Goal: Ask a question

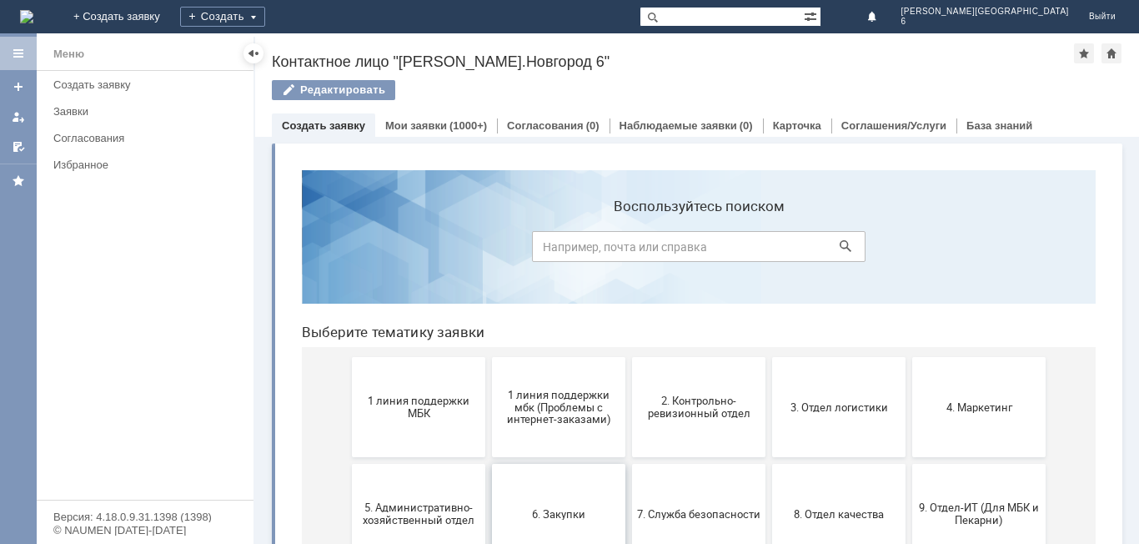
scroll to position [167, 0]
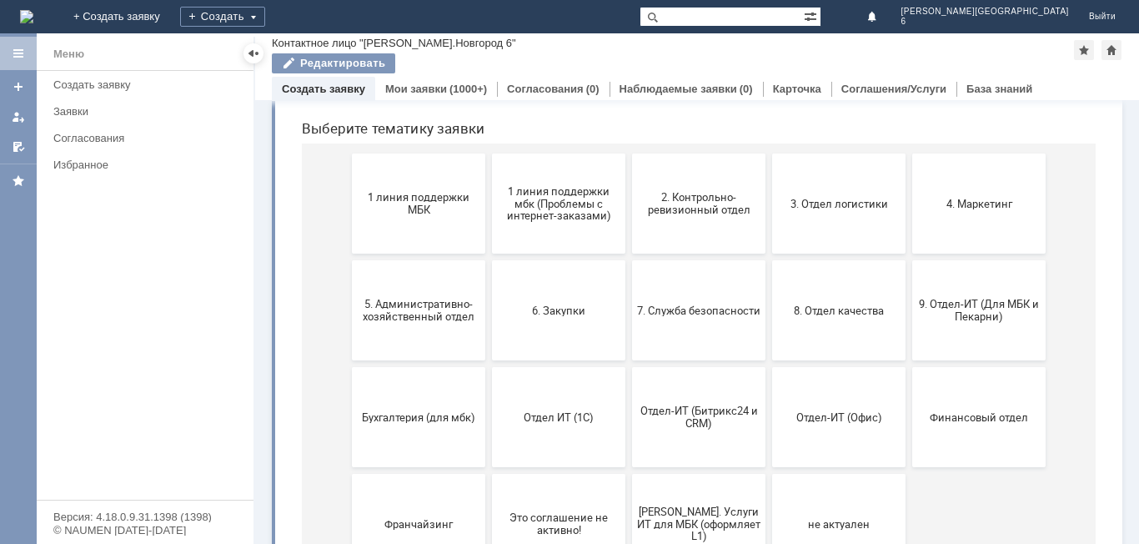
click at [445, 227] on button "1 линия поддержки МБК" at bounding box center [418, 203] width 133 height 100
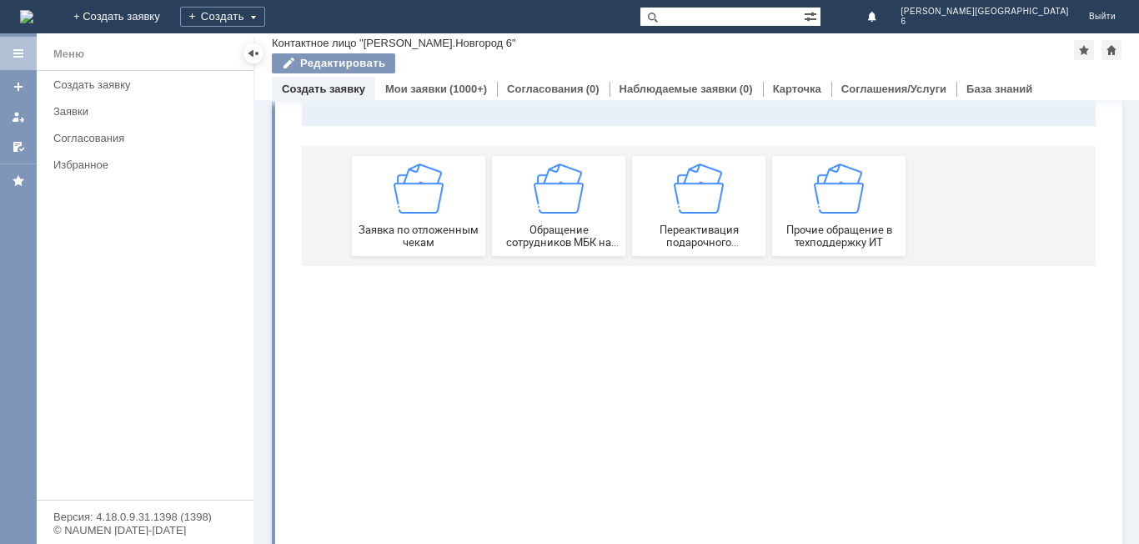
scroll to position [0, 0]
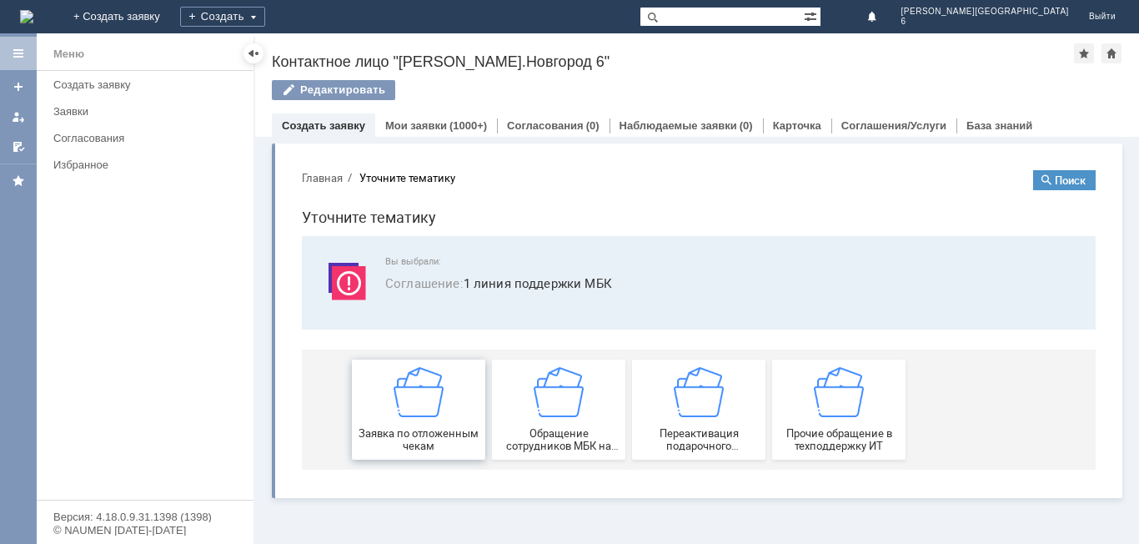
click at [428, 452] on button "Заявка по отложенным чекам" at bounding box center [418, 409] width 133 height 100
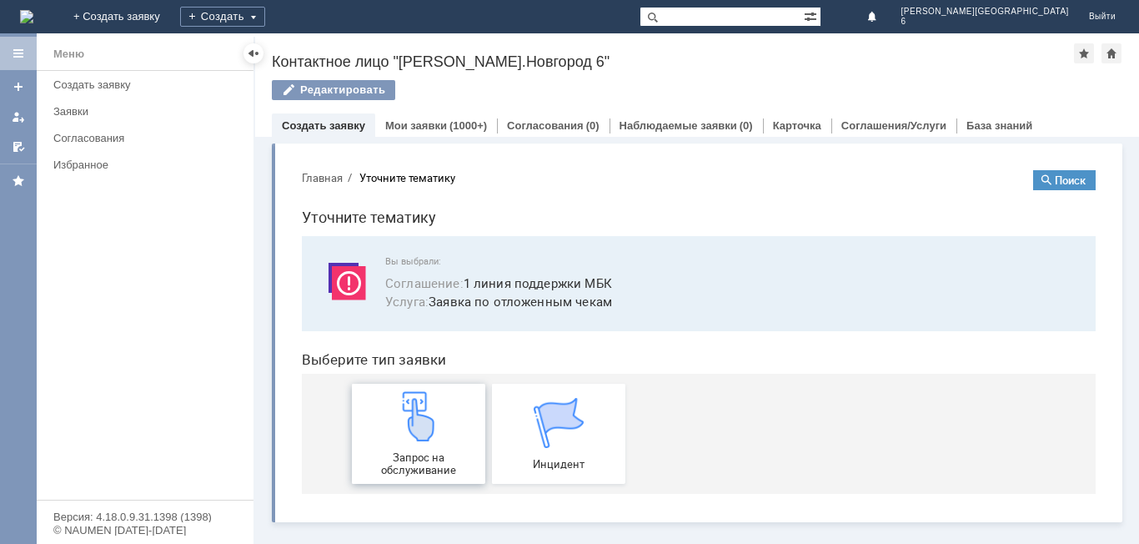
click at [420, 428] on img at bounding box center [419, 416] width 50 height 50
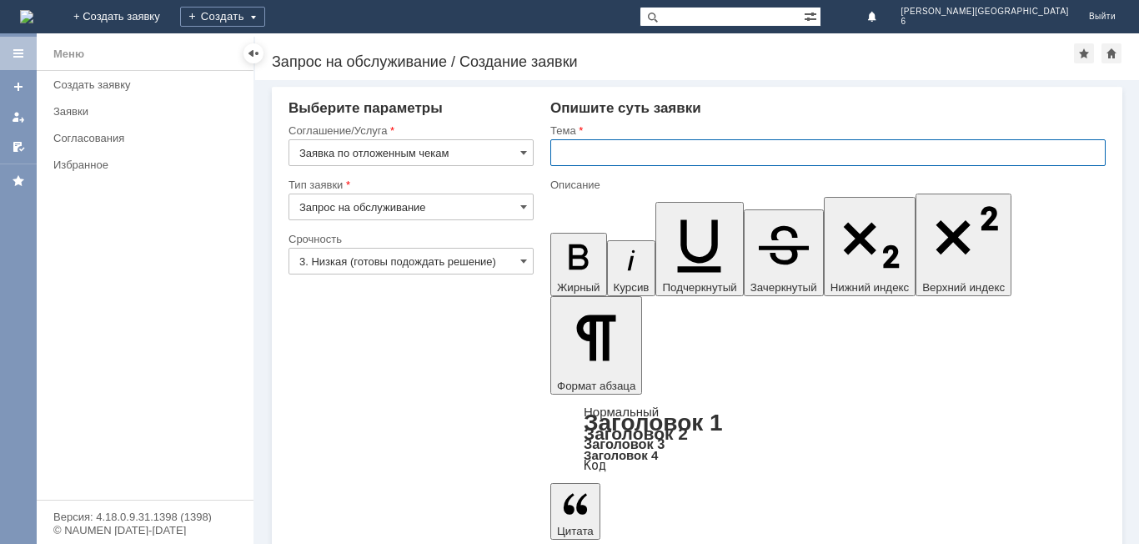
click at [578, 157] on input "text" at bounding box center [827, 152] width 555 height 27
type input "отл чеки за [DATE]"
